Goal: Check status: Check status

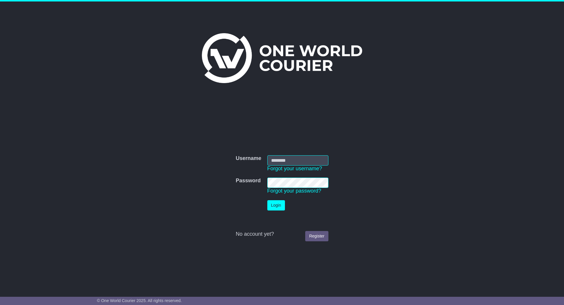
type input "**********"
click at [278, 196] on td "Password Forgot your password?" at bounding box center [297, 186] width 67 height 23
click at [277, 204] on button "Login" at bounding box center [276, 205] width 18 height 10
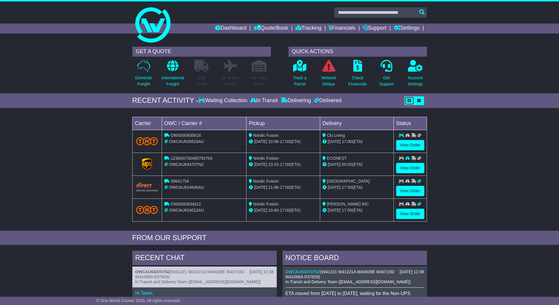
click at [410, 102] on icon "button" at bounding box center [410, 101] width 4 height 4
click at [423, 102] on button "button" at bounding box center [419, 100] width 10 height 9
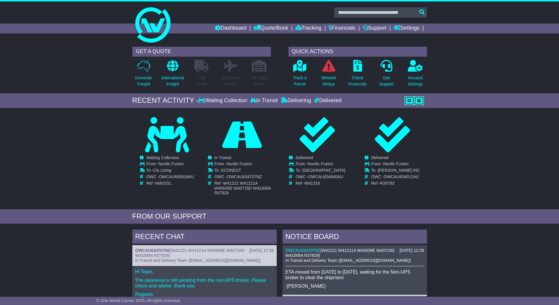
click at [406, 99] on button "button" at bounding box center [409, 100] width 10 height 9
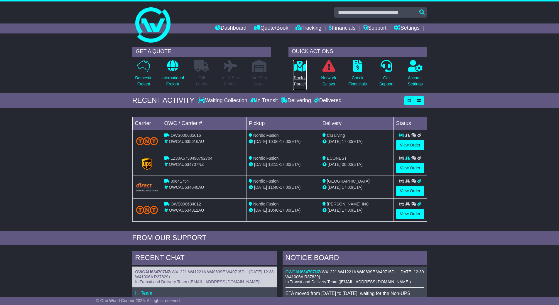
click at [300, 83] on p "Track a Parcel" at bounding box center [300, 81] width 14 height 12
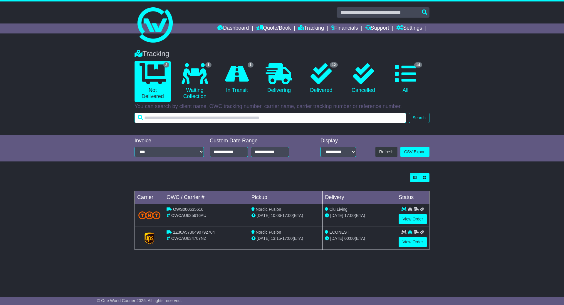
click at [167, 119] on input "text" at bounding box center [269, 118] width 271 height 10
type input "****"
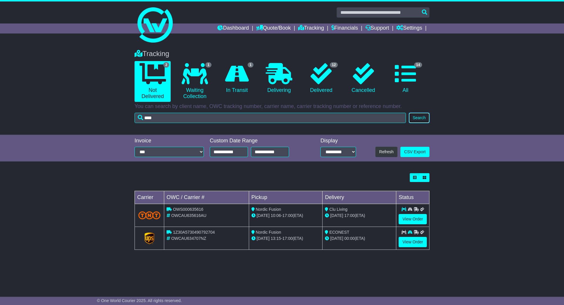
click at [417, 117] on button "Search" at bounding box center [419, 118] width 21 height 10
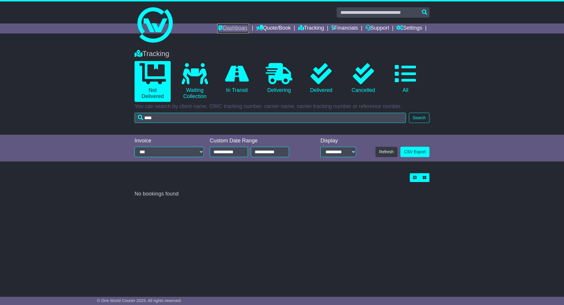
click at [239, 23] on link "Dashboard" at bounding box center [232, 28] width 31 height 10
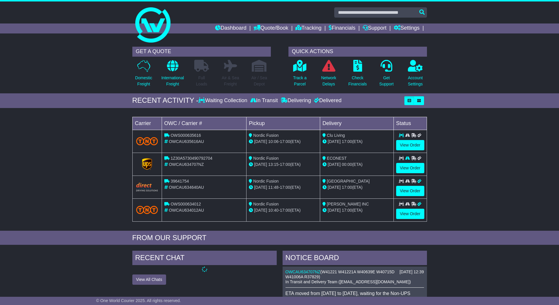
drag, startPoint x: 236, startPoint y: 243, endPoint x: 133, endPoint y: 316, distance: 126.9
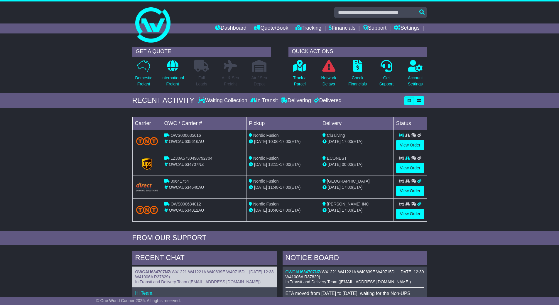
drag, startPoint x: 133, startPoint y: 316, endPoint x: 453, endPoint y: 120, distance: 375.6
click at [456, 120] on div "Loading... No bookings found Carrier OWC / Carrier # Pickup Delivery Status OWS…" at bounding box center [279, 171] width 559 height 120
